Goal: Task Accomplishment & Management: Manage account settings

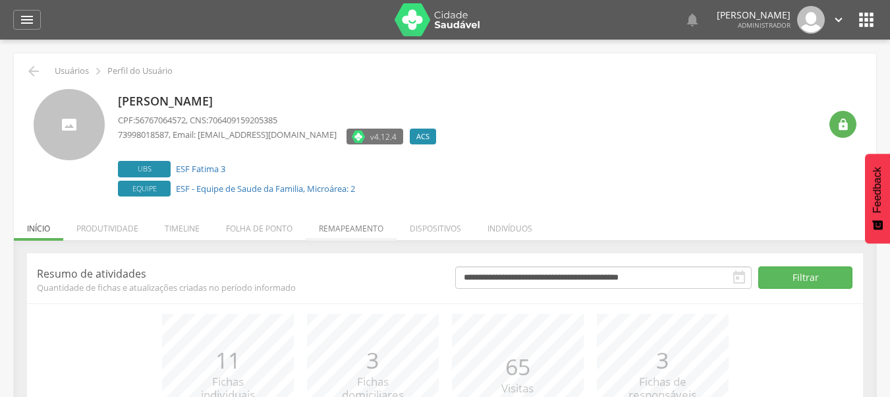
click at [348, 235] on li "Remapeamento" at bounding box center [351, 224] width 91 height 31
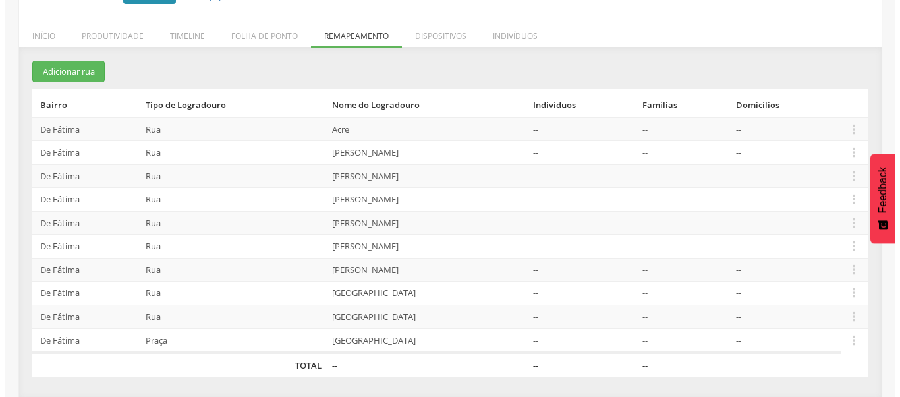
scroll to position [193, 0]
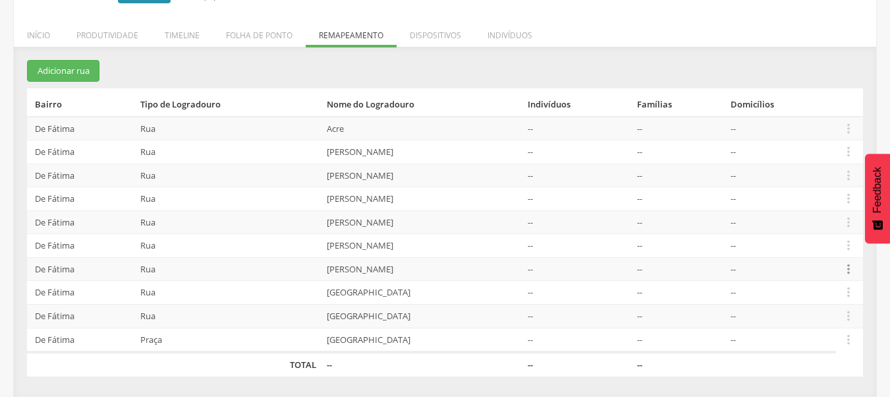
click at [848, 269] on icon "" at bounding box center [848, 269] width 14 height 14
click at [832, 221] on link "Desalocar famílias" at bounding box center [803, 217] width 104 height 16
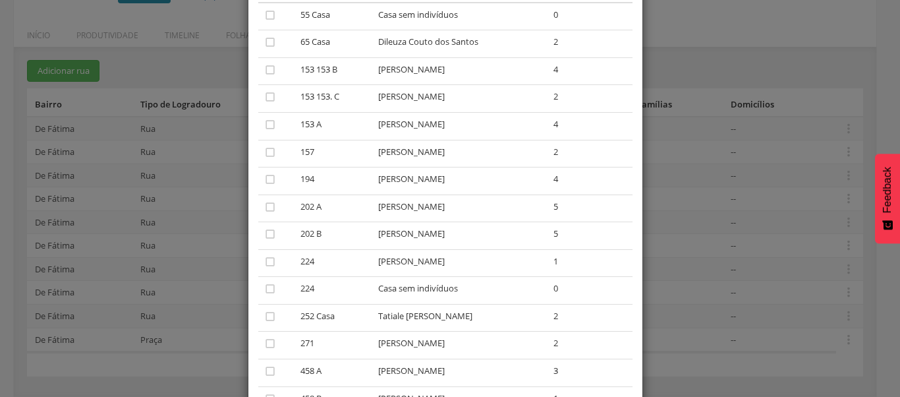
scroll to position [132, 0]
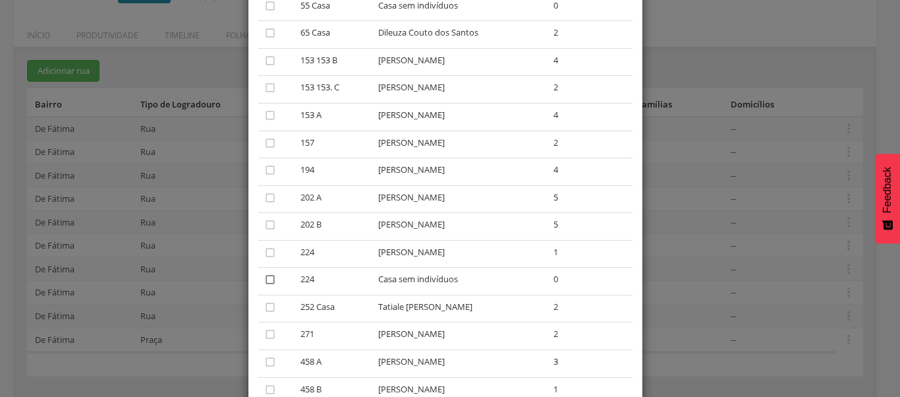
click at [265, 281] on icon "" at bounding box center [270, 279] width 13 height 13
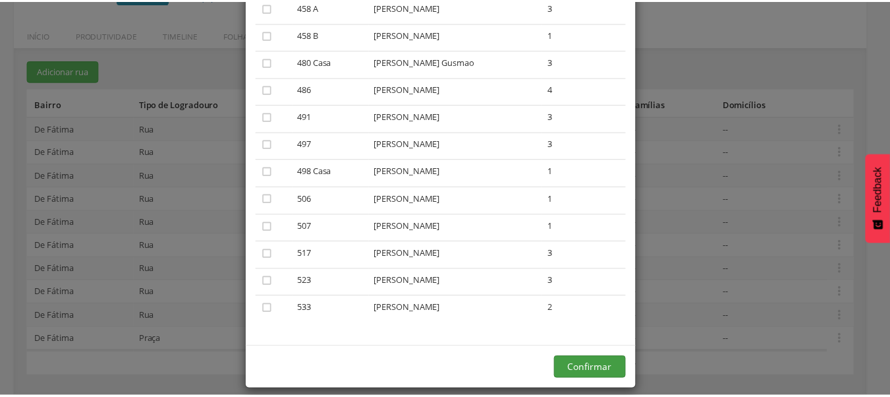
scroll to position [499, 0]
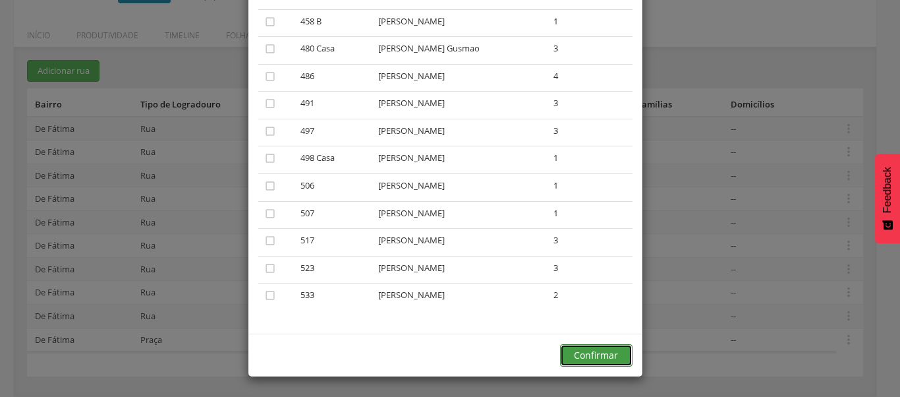
click at [587, 356] on button "Confirmar" at bounding box center [596, 355] width 72 height 22
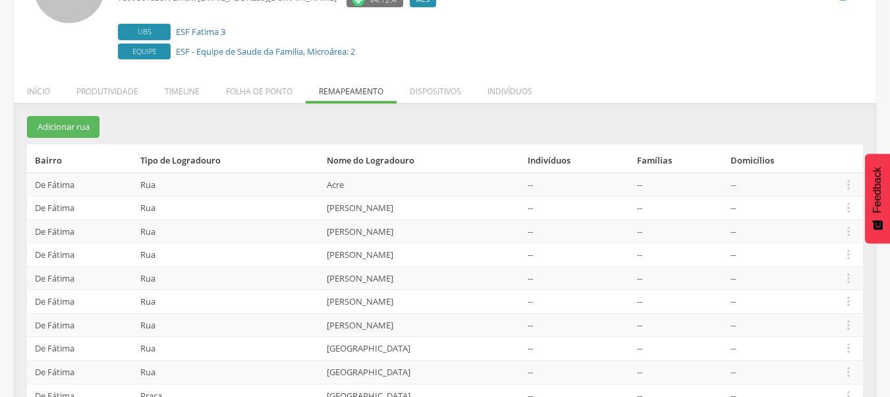
scroll to position [61, 0]
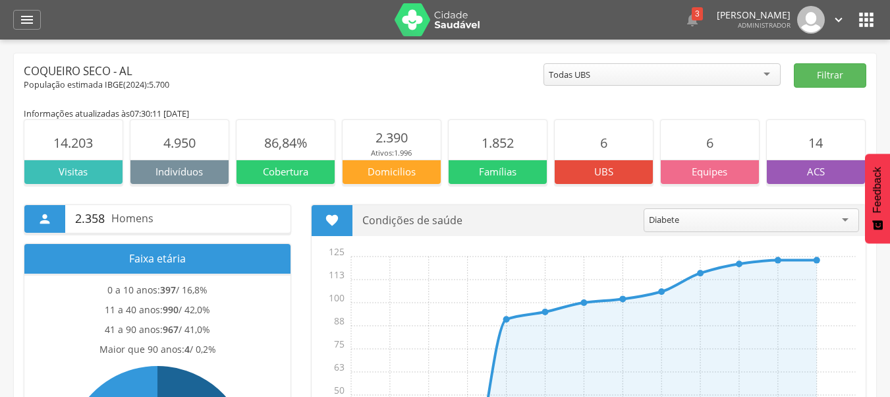
click at [861, 21] on icon "" at bounding box center [866, 19] width 21 height 21
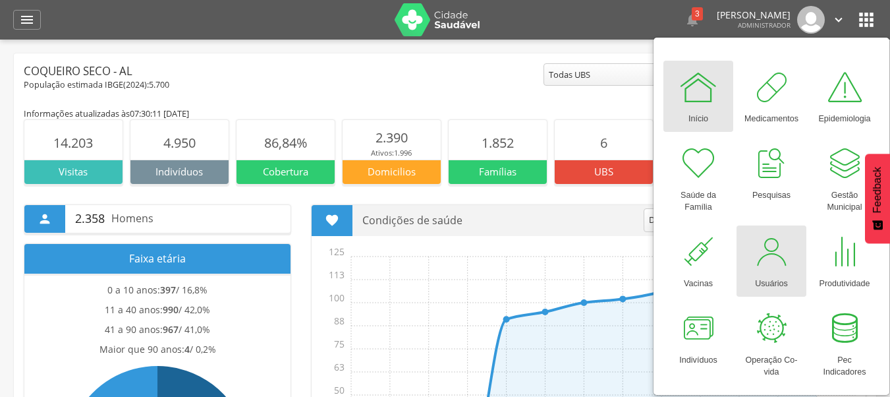
click at [785, 262] on div at bounding box center [772, 252] width 40 height 40
